Goal: Transaction & Acquisition: Purchase product/service

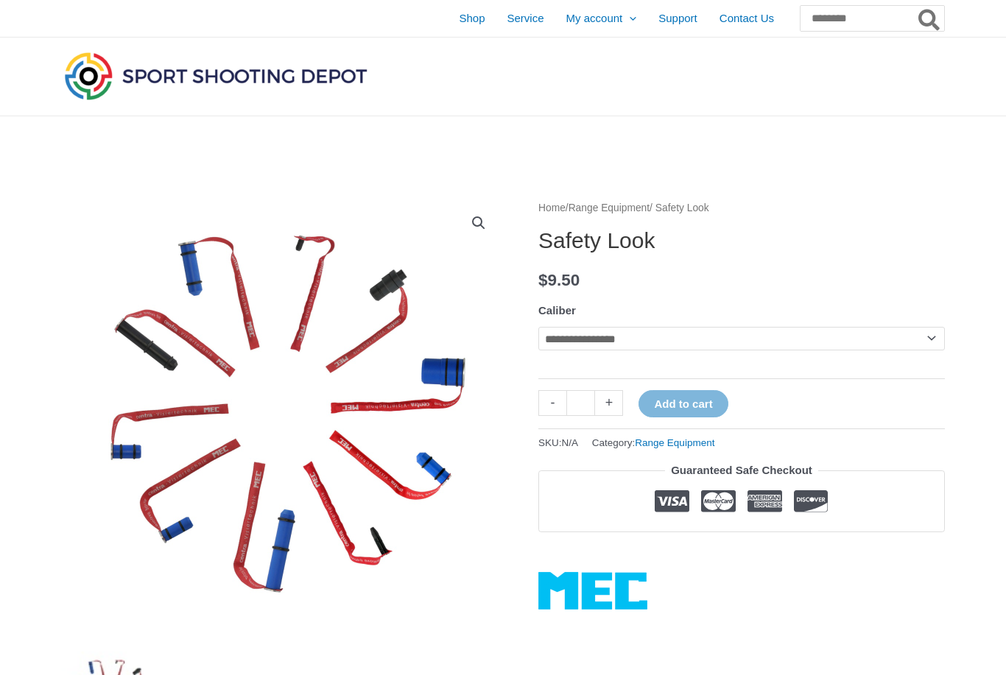
click at [925, 340] on select "**********" at bounding box center [741, 339] width 406 height 24
select select "**"
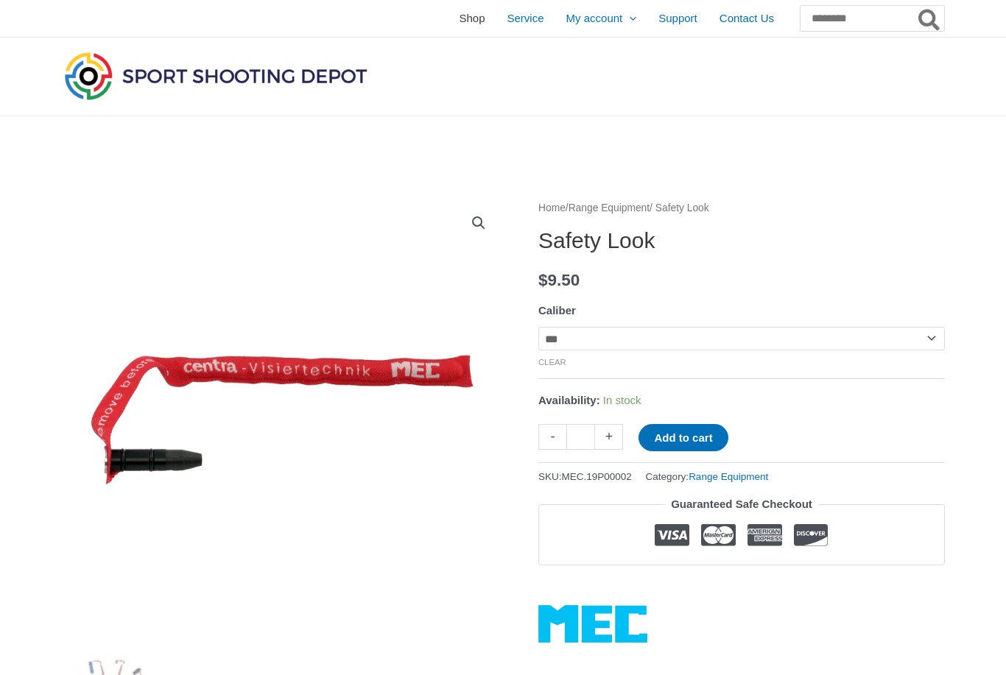
click at [459, 18] on span "Shop" at bounding box center [472, 18] width 26 height 37
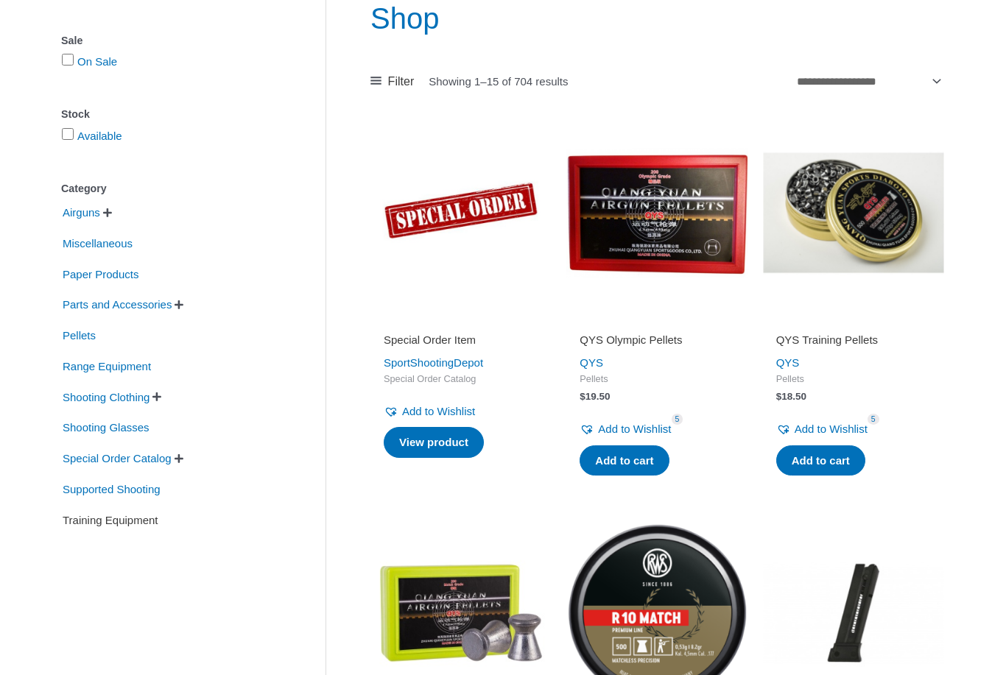
click at [99, 524] on span "Training Equipment" at bounding box center [110, 521] width 99 height 25
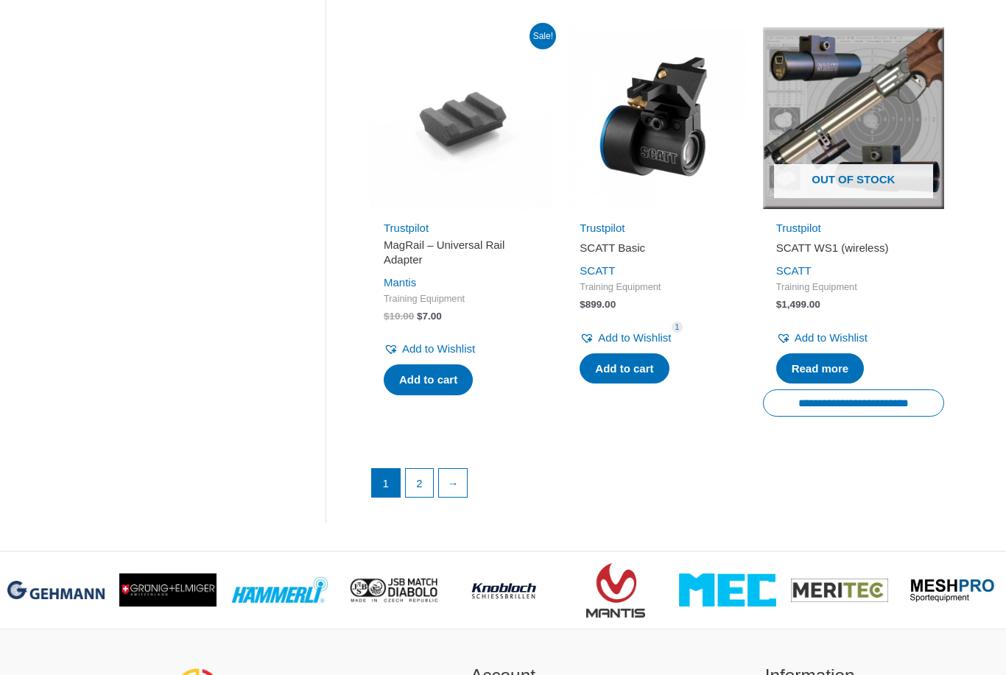
scroll to position [1958, 0]
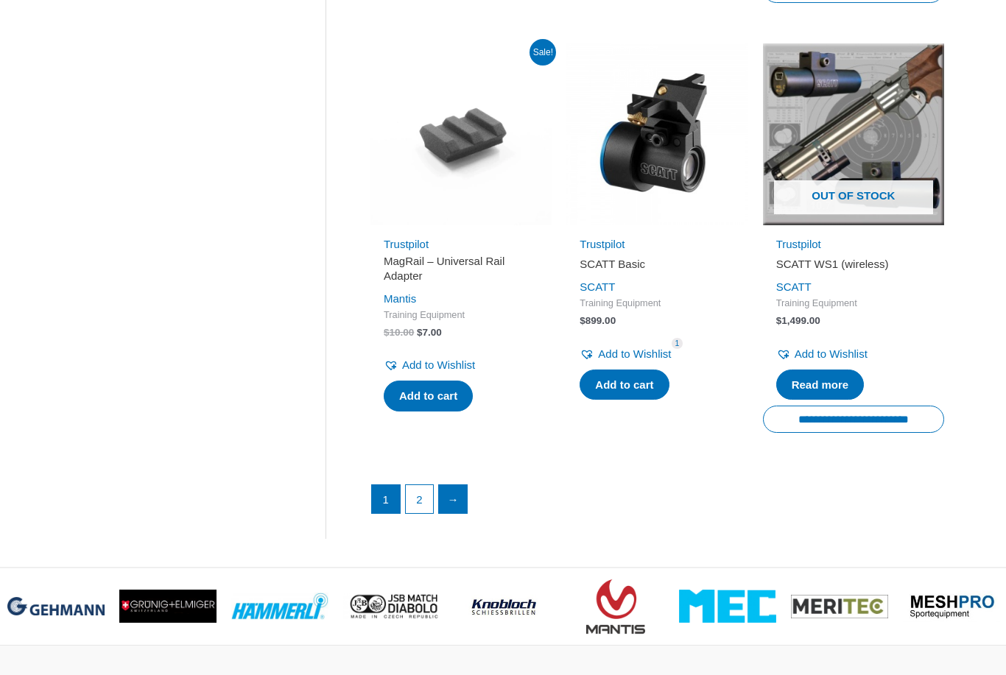
click at [467, 485] on link "→" at bounding box center [453, 499] width 28 height 28
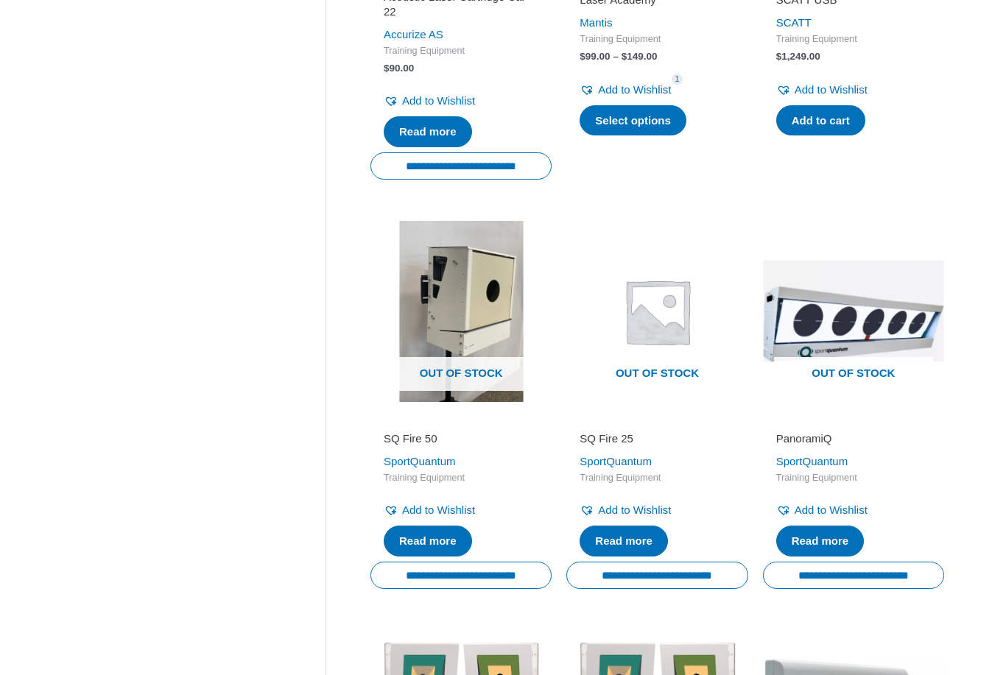
scroll to position [959, 0]
click at [886, 347] on img at bounding box center [853, 311] width 181 height 181
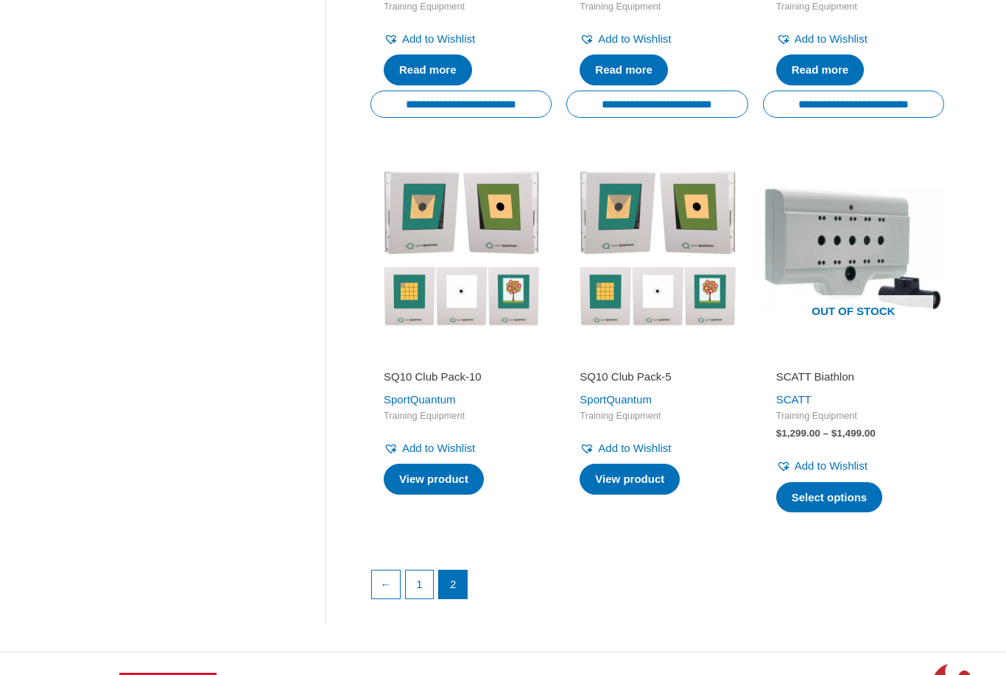
scroll to position [1534, 0]
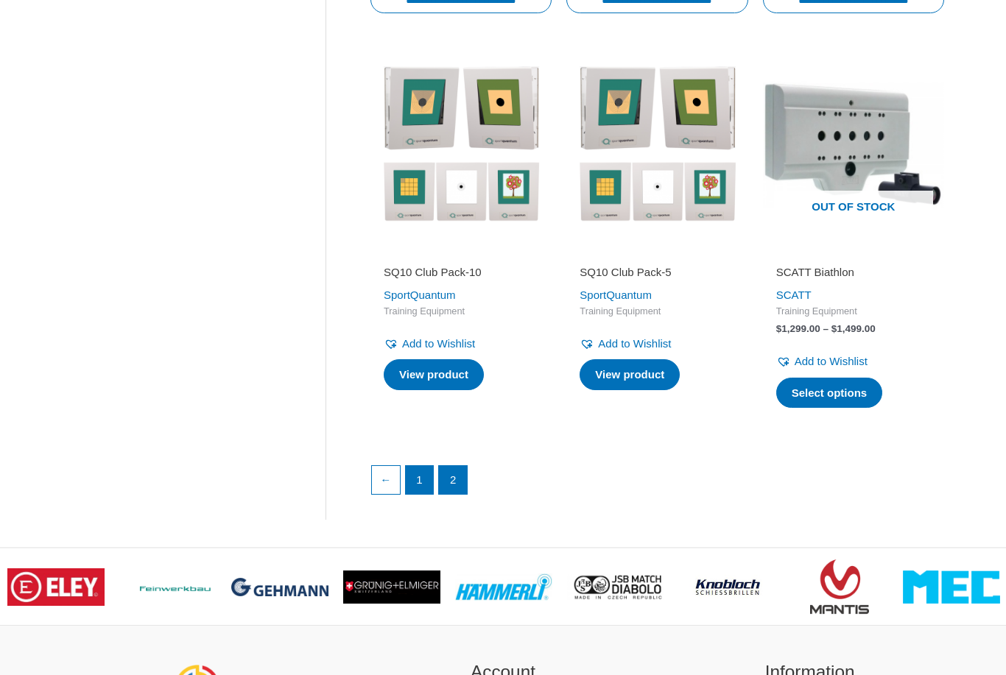
click at [428, 478] on link "1" at bounding box center [420, 481] width 28 height 28
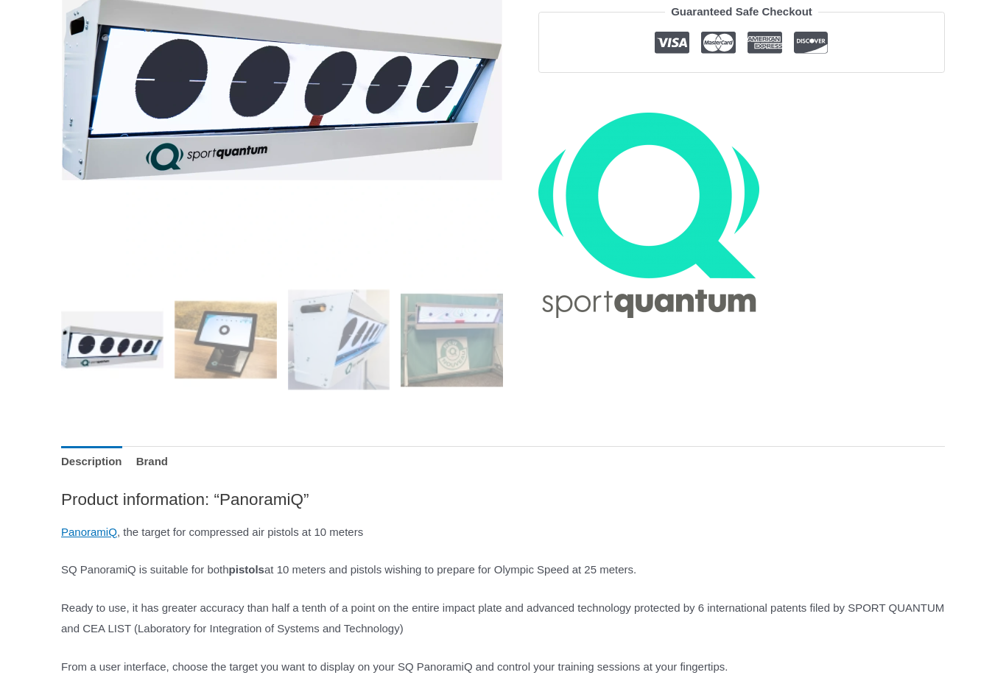
scroll to position [342, 0]
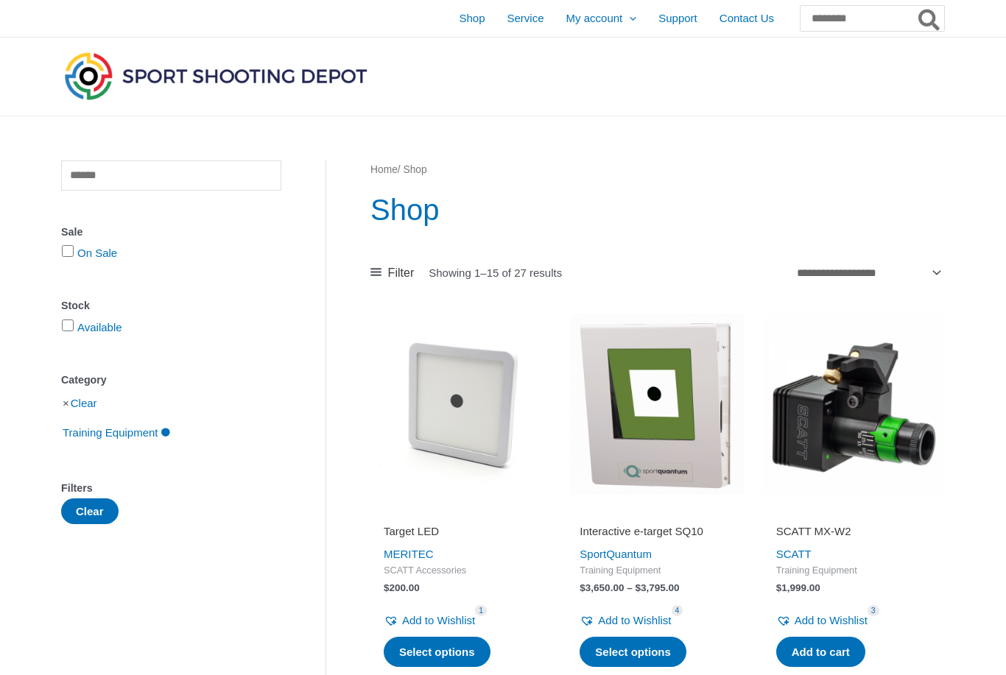
click at [695, 530] on h2 "Interactive e-target SQ10" at bounding box center [656, 531] width 155 height 15
click at [489, 417] on img at bounding box center [460, 404] width 181 height 181
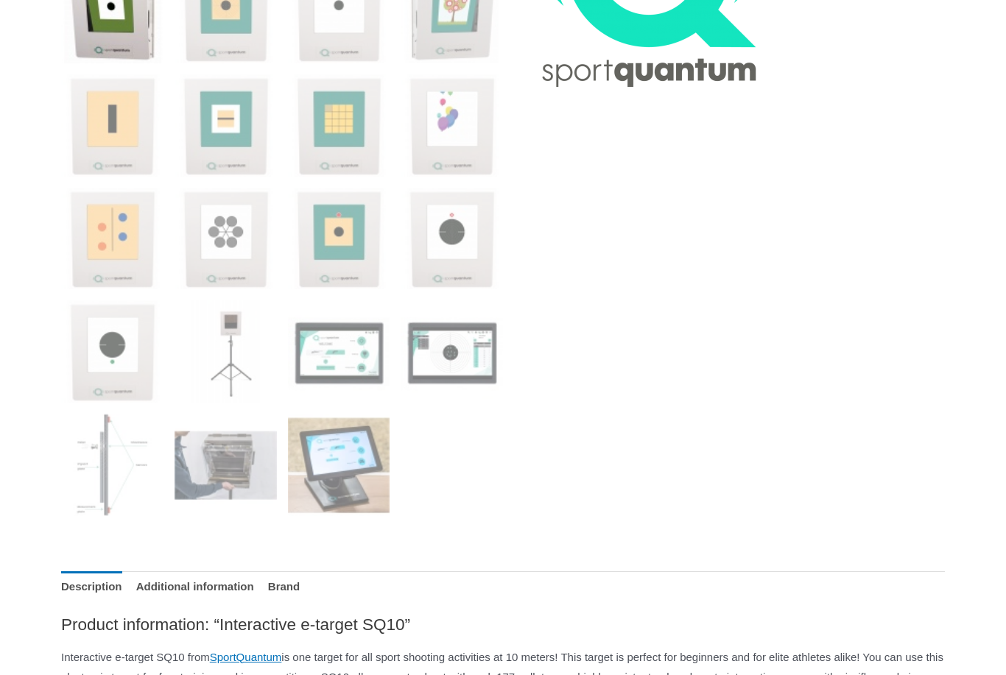
scroll to position [682, 0]
